Goal: Task Accomplishment & Management: Complete application form

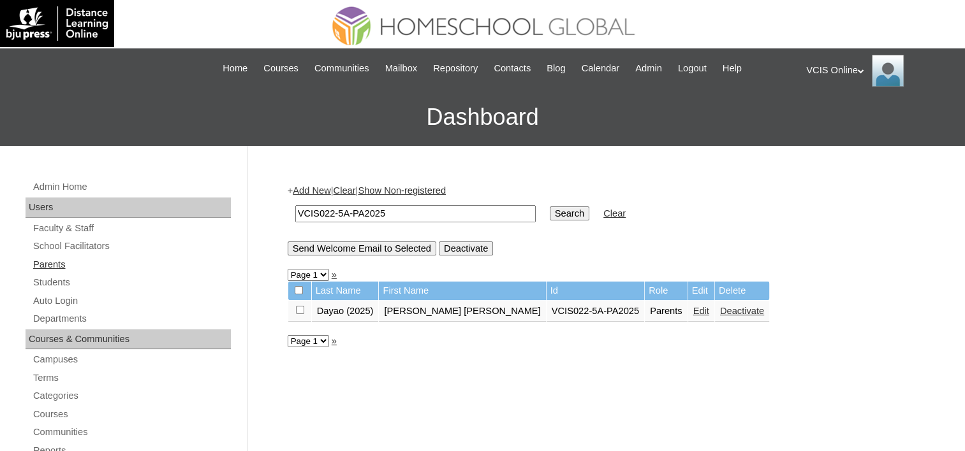
click at [54, 265] on link "Parents" at bounding box center [131, 265] width 199 height 16
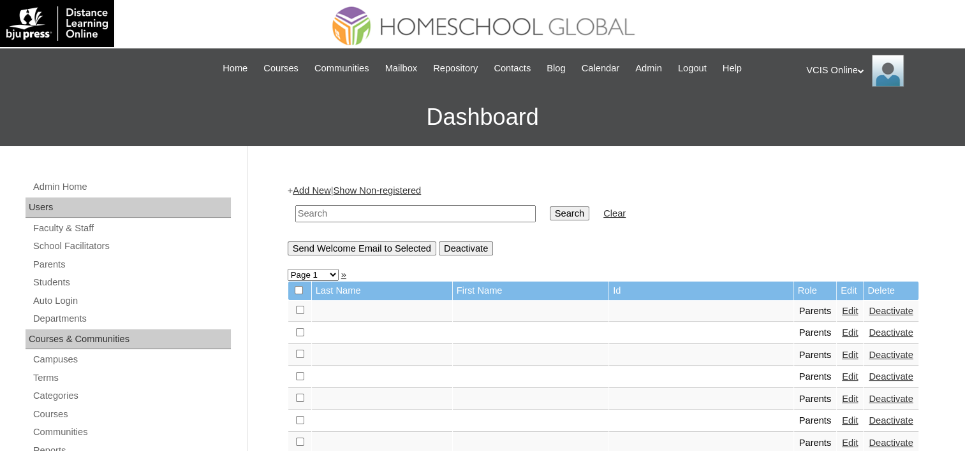
click at [316, 191] on link "Add New" at bounding box center [312, 191] width 38 height 10
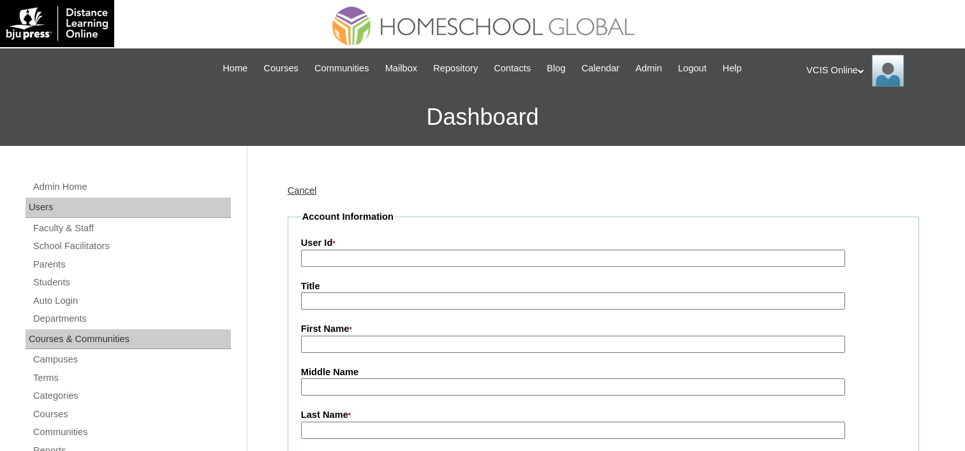
click at [333, 254] on input "User Id *" at bounding box center [573, 258] width 544 height 17
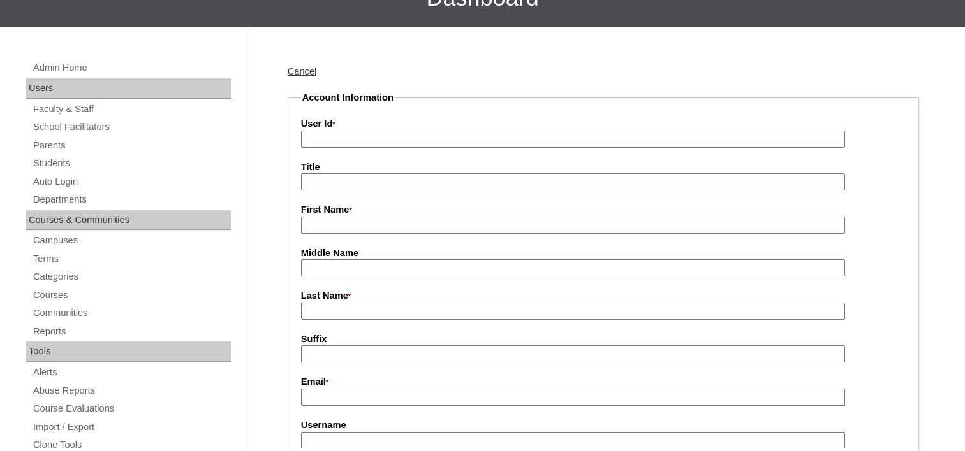
scroll to position [127, 0]
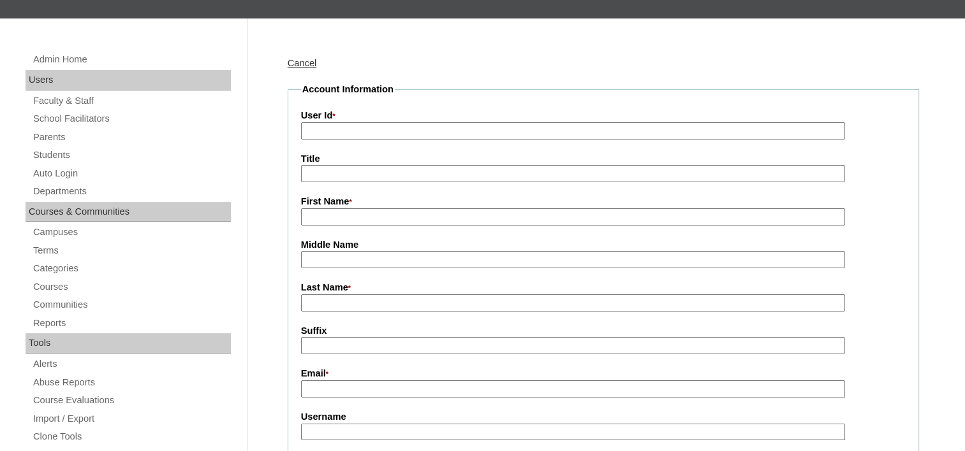
paste input "VCIS023-5A-PA2025"
type input "VCIS023-5A-PA2025"
click at [351, 211] on input "First Name *" at bounding box center [573, 216] width 544 height 17
paste input "Charmaine Marie De Los Santos"
drag, startPoint x: 439, startPoint y: 214, endPoint x: 376, endPoint y: 214, distance: 62.5
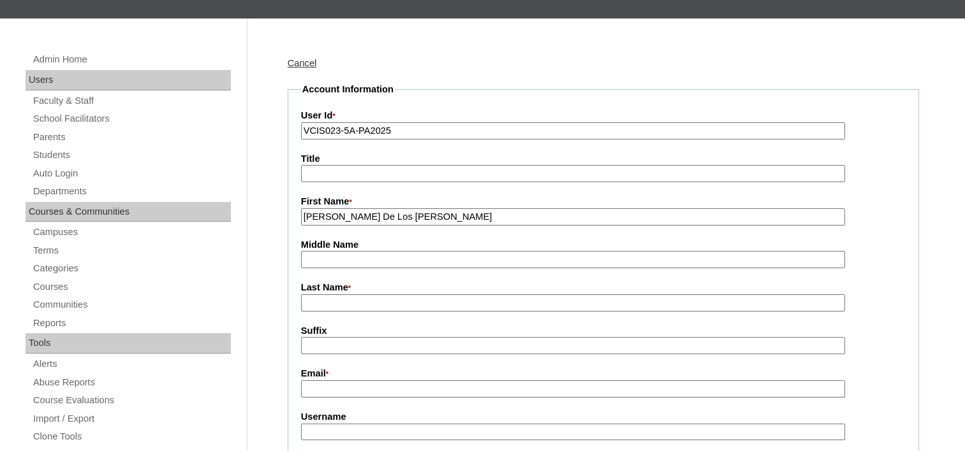
click at [376, 214] on input "Charmaine Marie De Los Santos" at bounding box center [573, 216] width 544 height 17
type input "Charmaine Marie"
click at [375, 303] on input "Last Name *" at bounding box center [573, 303] width 544 height 17
paste input "De Los Santos"
type input "De Los Santos (2025)"
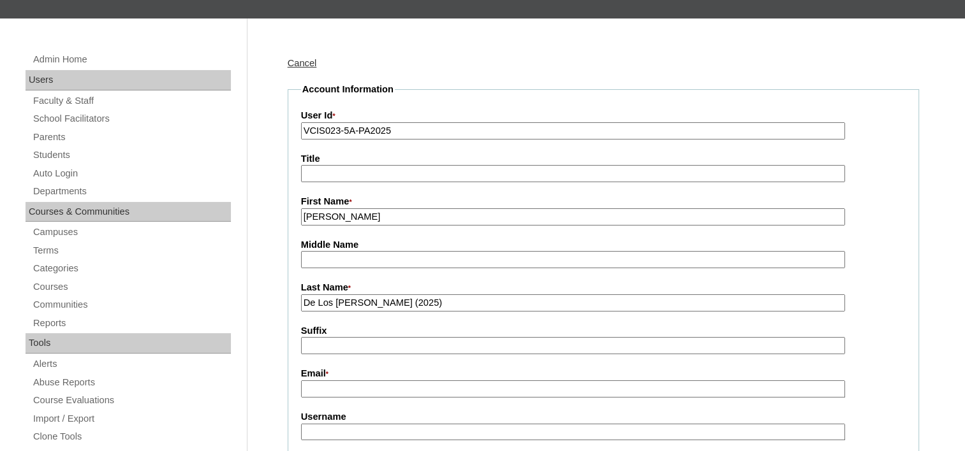
click at [347, 386] on input "Email *" at bounding box center [573, 389] width 544 height 17
paste input "idr.mian.dls@gmail.com"
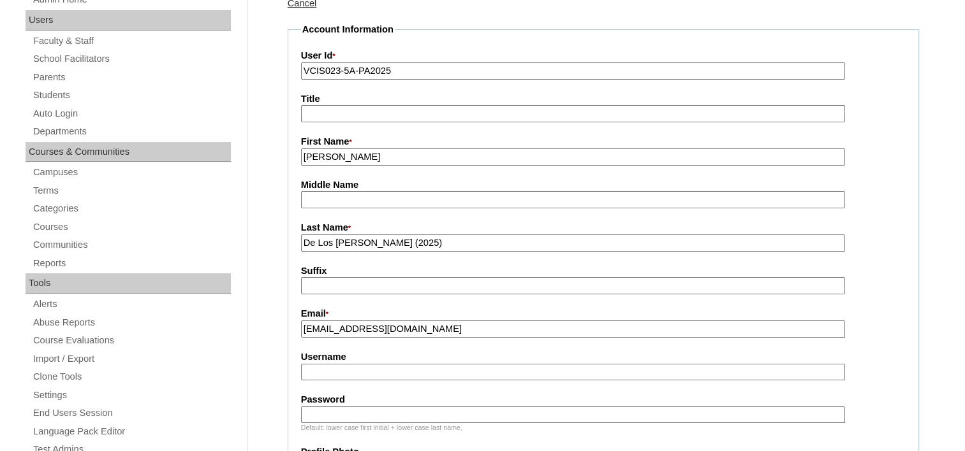
scroll to position [255, 0]
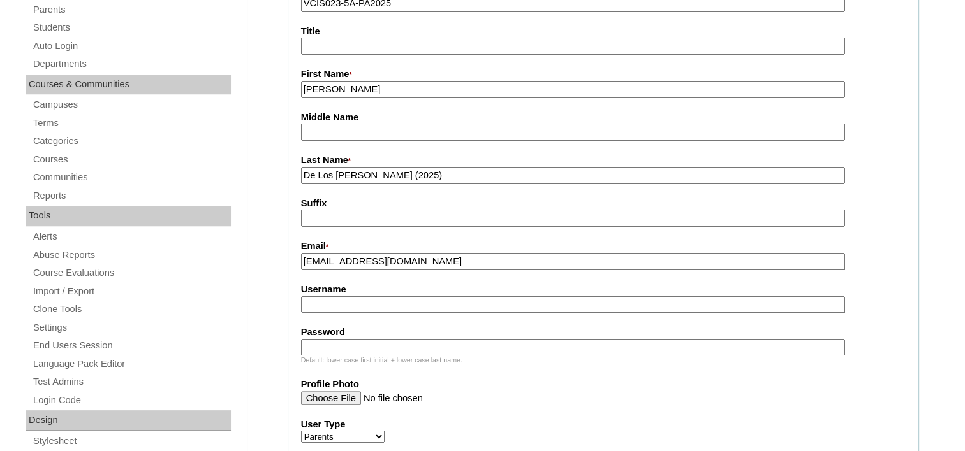
type input "idr.mian.dls@gmail.com"
click at [399, 296] on input "Username" at bounding box center [573, 304] width 544 height 17
paste input "cdelossantos2025"
type input "cdelossantos2025"
click at [395, 340] on input "Password" at bounding box center [573, 347] width 544 height 17
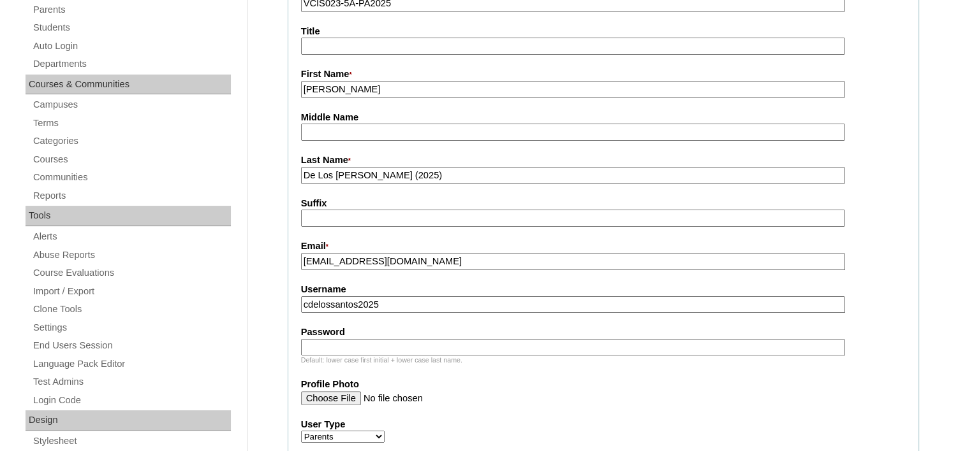
paste input "VXVzyX"
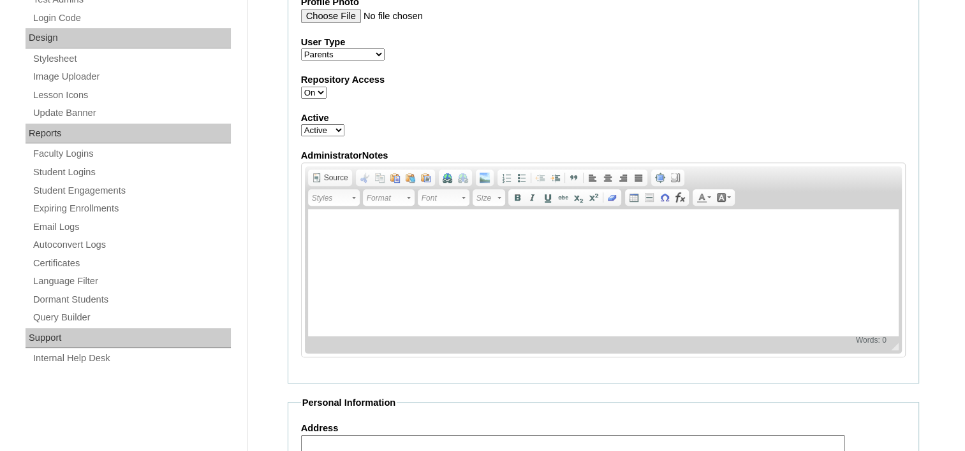
scroll to position [446, 0]
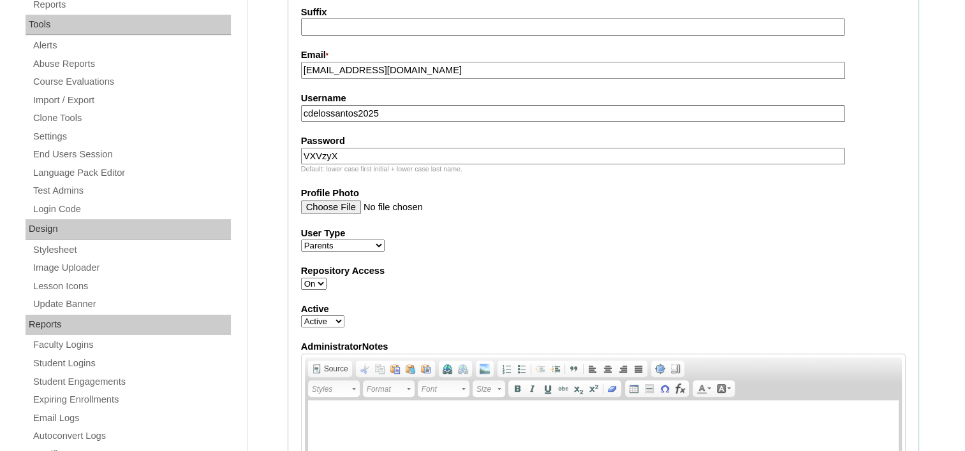
type input "VXVzyX"
click at [337, 316] on select "Active Inactive" at bounding box center [322, 322] width 43 height 12
click at [301, 316] on select "Active Inactive" at bounding box center [322, 322] width 43 height 12
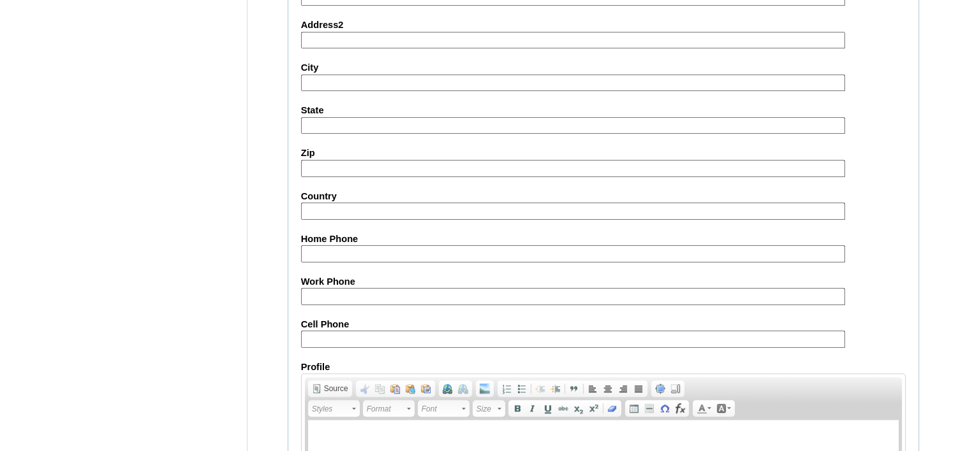
scroll to position [1256, 0]
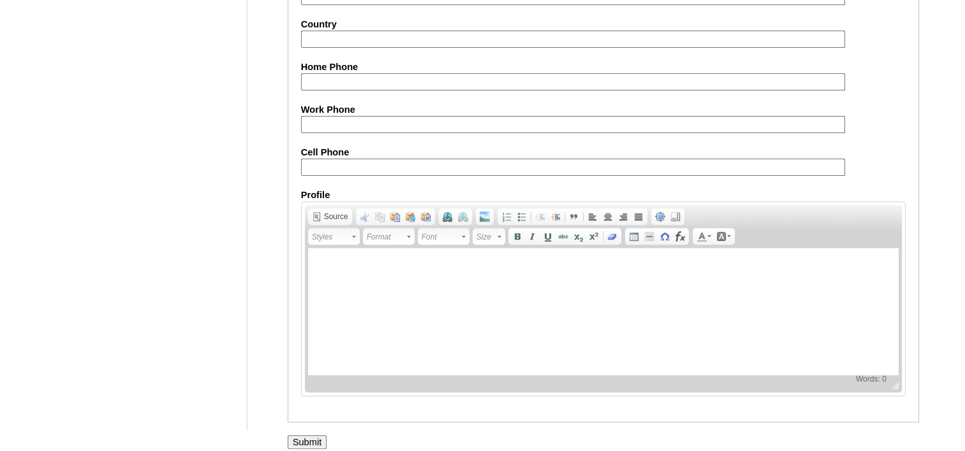
click at [372, 159] on input "Cell Phone" at bounding box center [573, 167] width 544 height 17
paste input "63-639054127561, 63-639174654761"
drag, startPoint x: 474, startPoint y: 150, endPoint x: 377, endPoint y: 163, distance: 97.1
click at [377, 163] on input "63-639054127561, 63-639174654761" at bounding box center [573, 167] width 544 height 17
type input "63-639054127561"
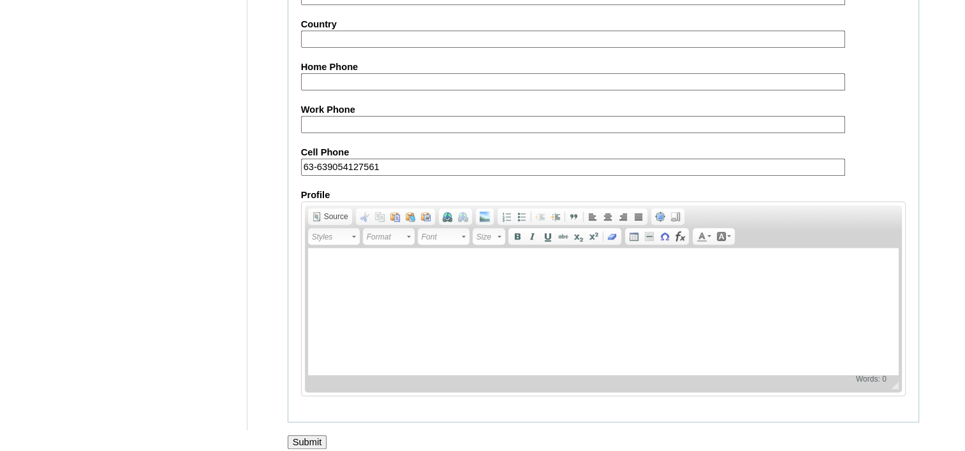
click at [309, 435] on input "Submit" at bounding box center [308, 442] width 40 height 14
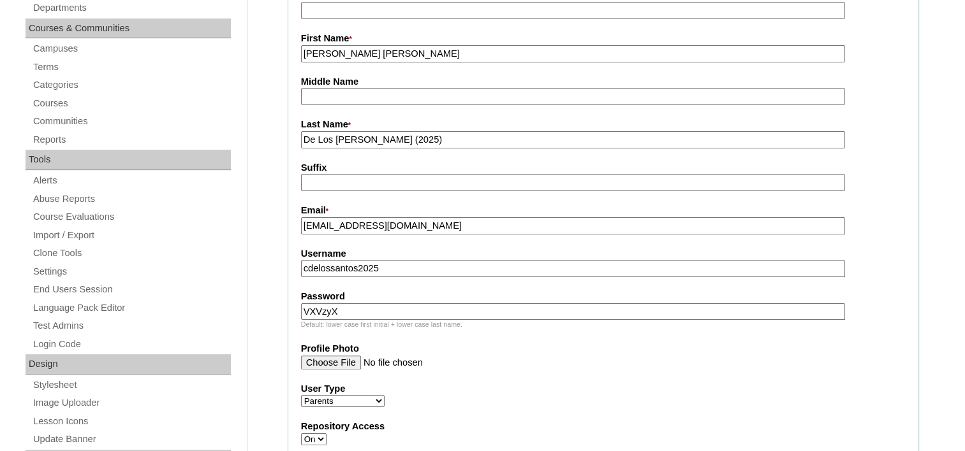
scroll to position [382, 0]
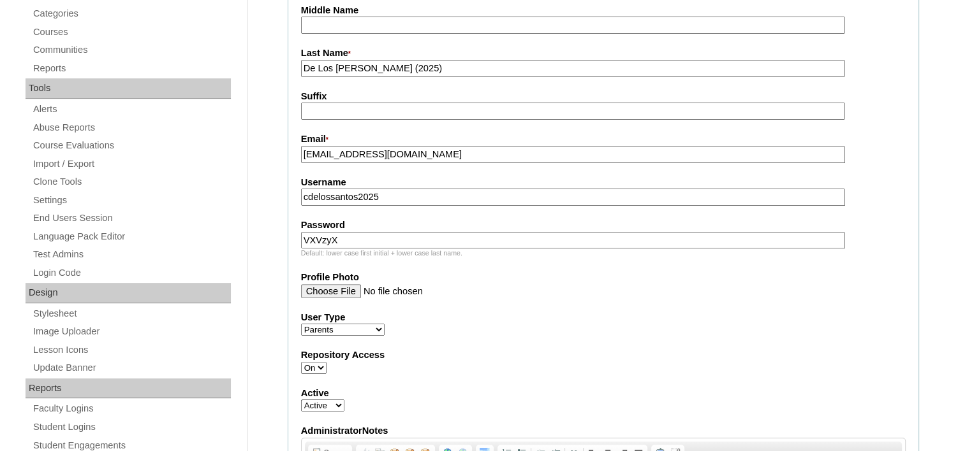
click at [309, 189] on input "cdelossantos2025" at bounding box center [573, 197] width 544 height 17
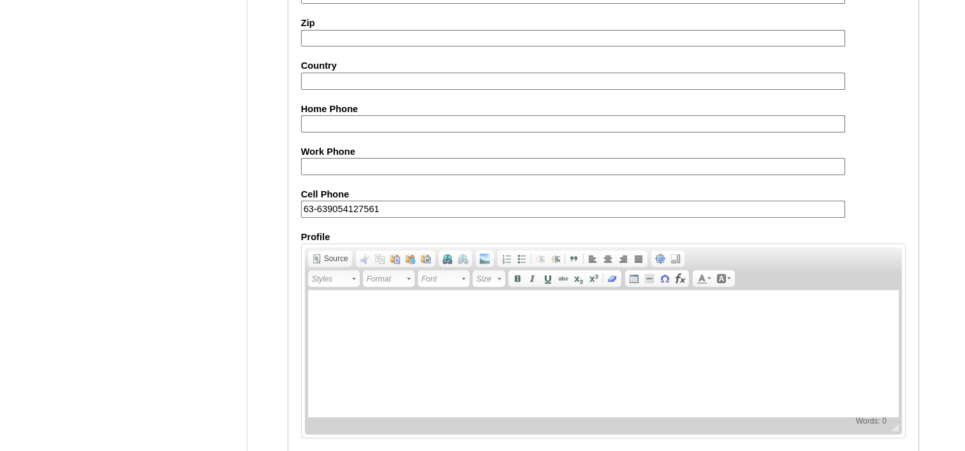
scroll to position [1276, 0]
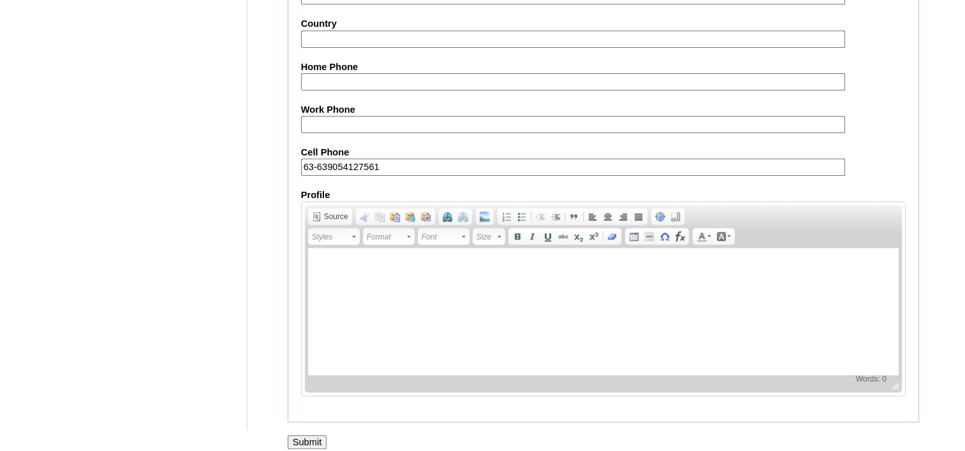
type input "cmdelossantos2025"
click at [303, 435] on input "Submit" at bounding box center [308, 442] width 40 height 14
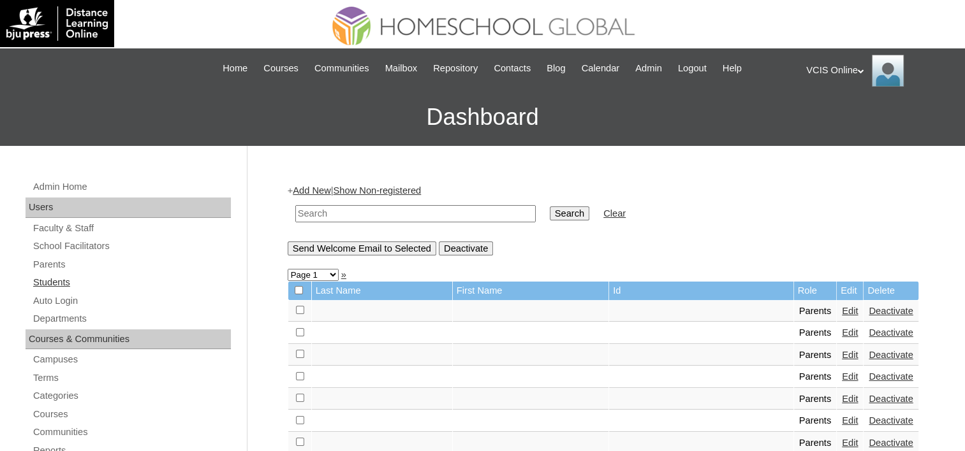
click at [36, 288] on link "Students" at bounding box center [131, 283] width 199 height 16
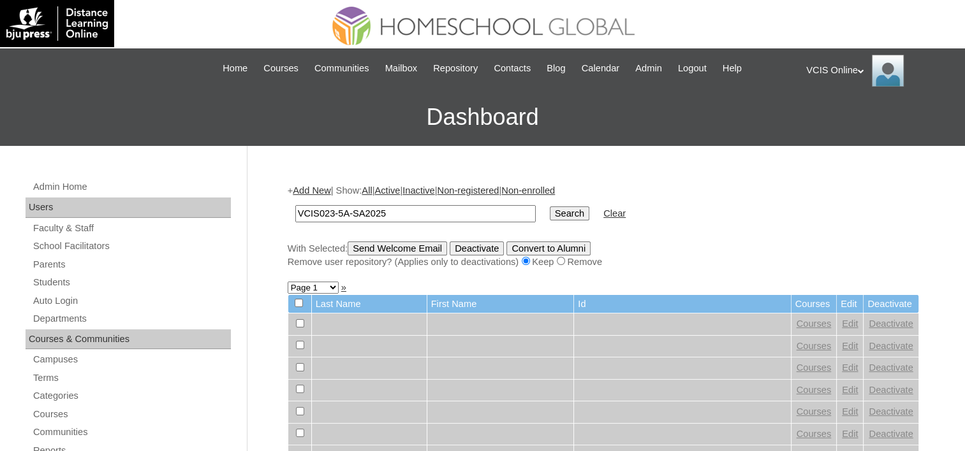
type input "VCIS023-5A-SA2025"
click at [550, 214] on input "Search" at bounding box center [570, 214] width 40 height 14
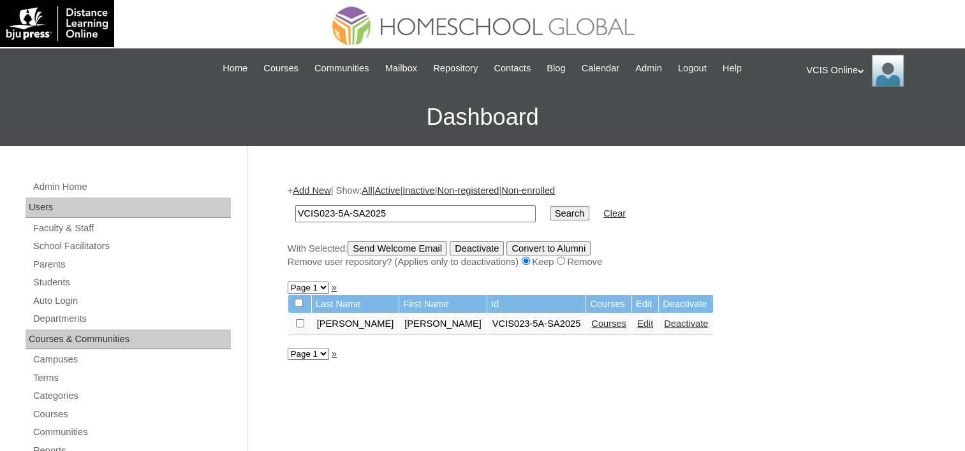
click at [591, 319] on link "Courses" at bounding box center [608, 324] width 35 height 10
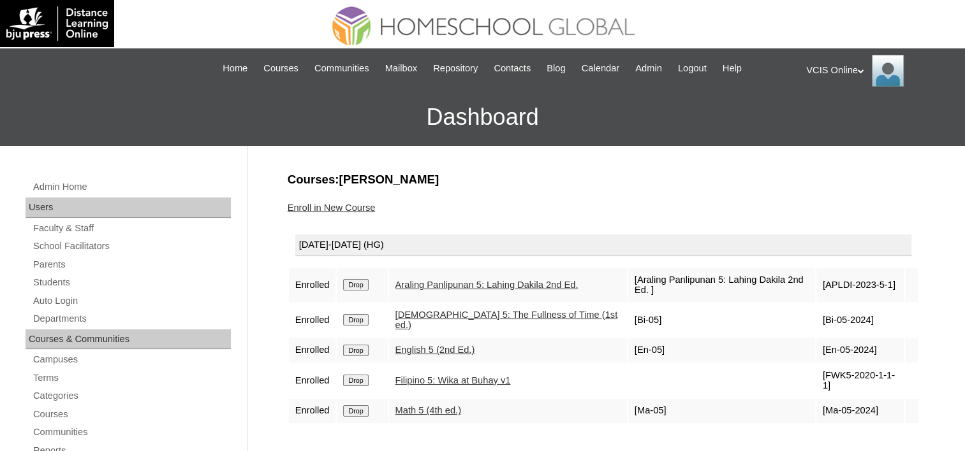
click at [322, 206] on link "Enroll in New Course" at bounding box center [332, 208] width 88 height 10
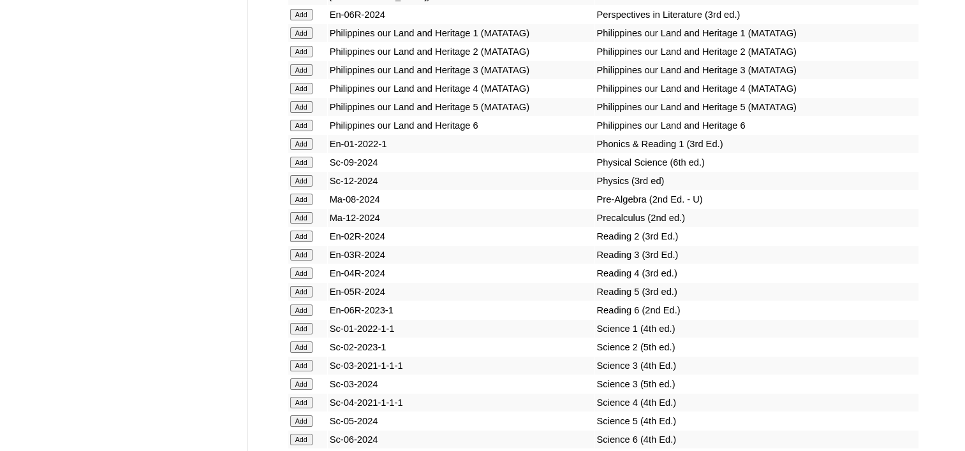
scroll to position [4590, 0]
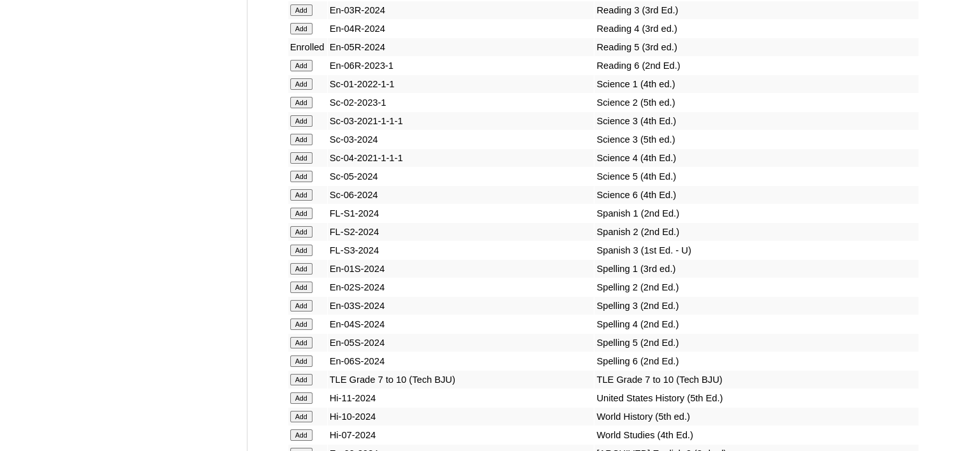
scroll to position [4845, 0]
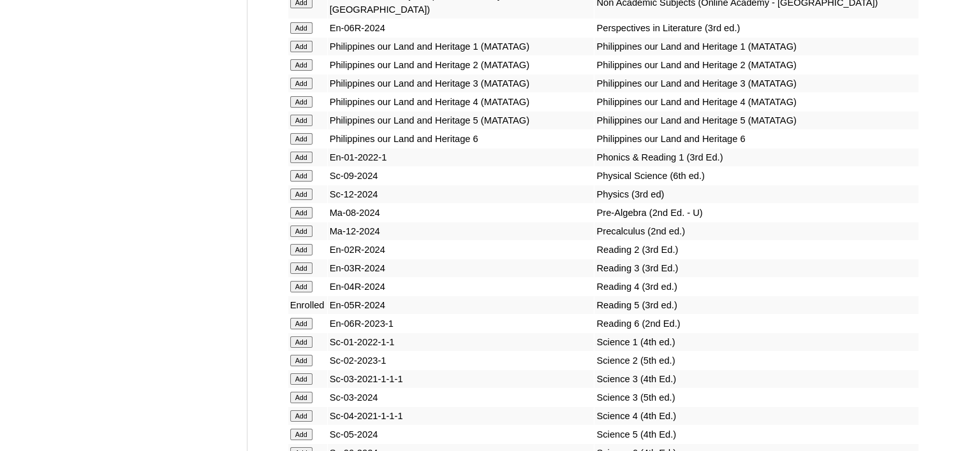
scroll to position [4717, 0]
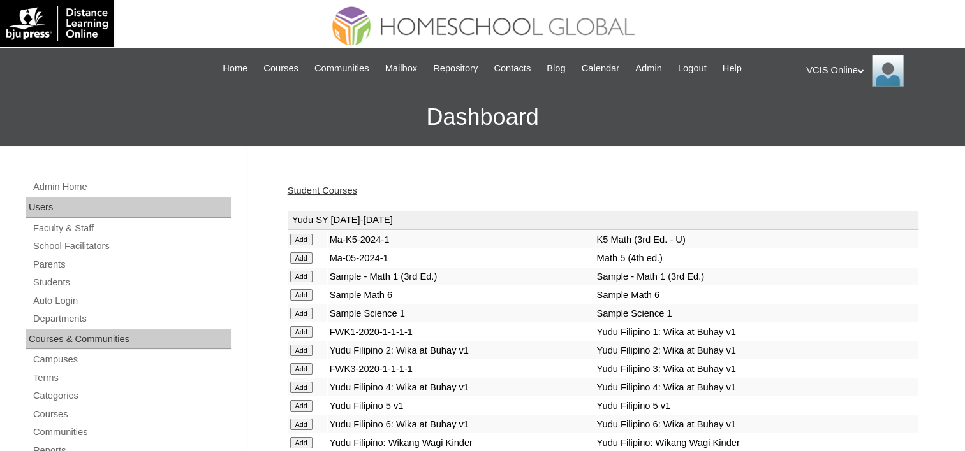
click at [342, 191] on link "Student Courses" at bounding box center [322, 191] width 69 height 10
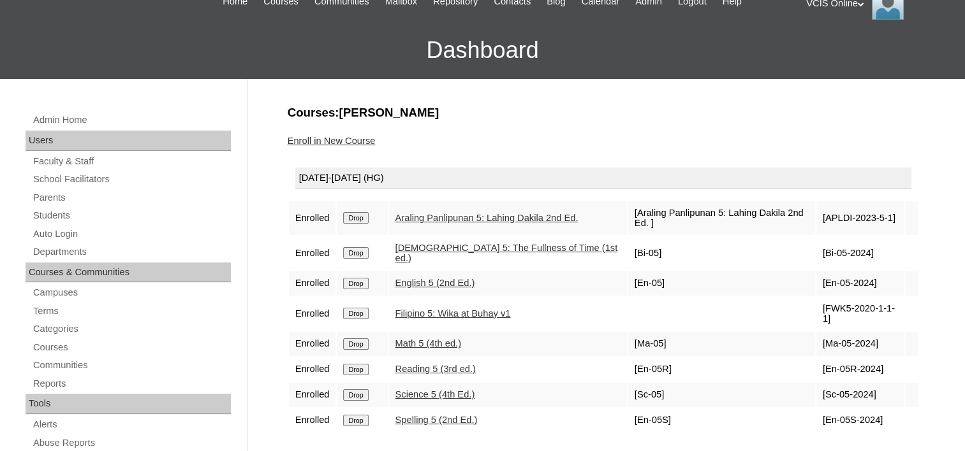
scroll to position [127, 0]
